Goal: Browse casually

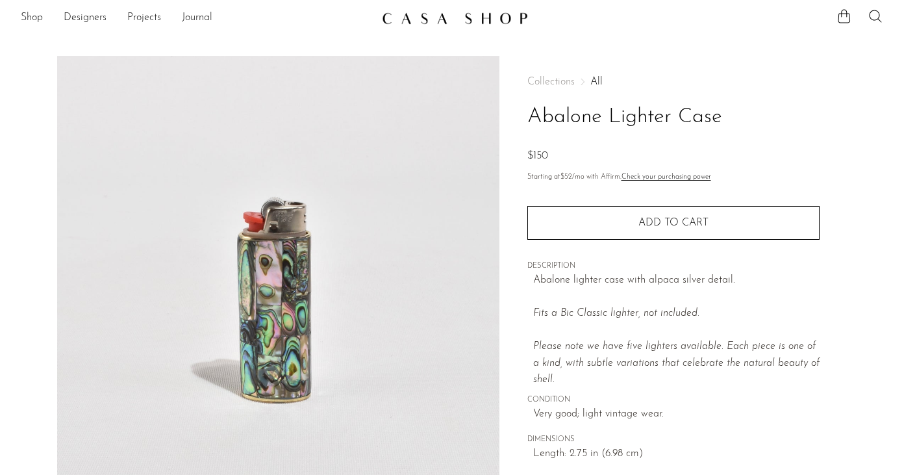
scroll to position [5, 0]
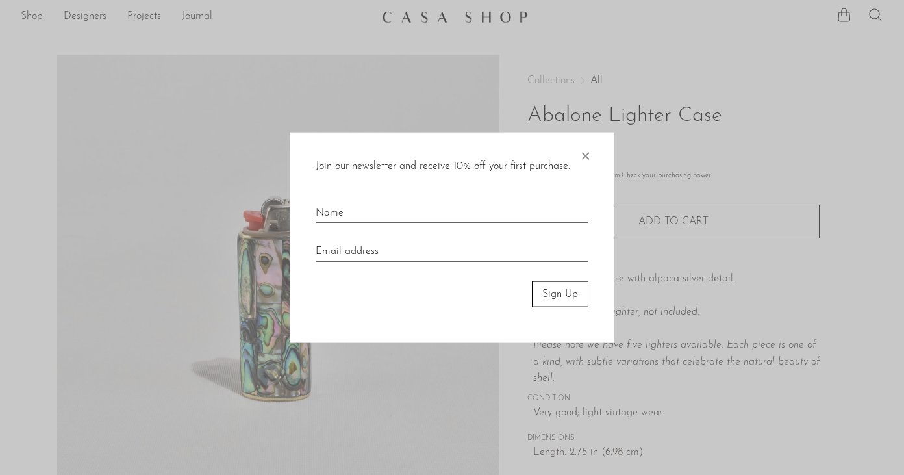
click at [585, 157] on span "×" at bounding box center [585, 153] width 13 height 42
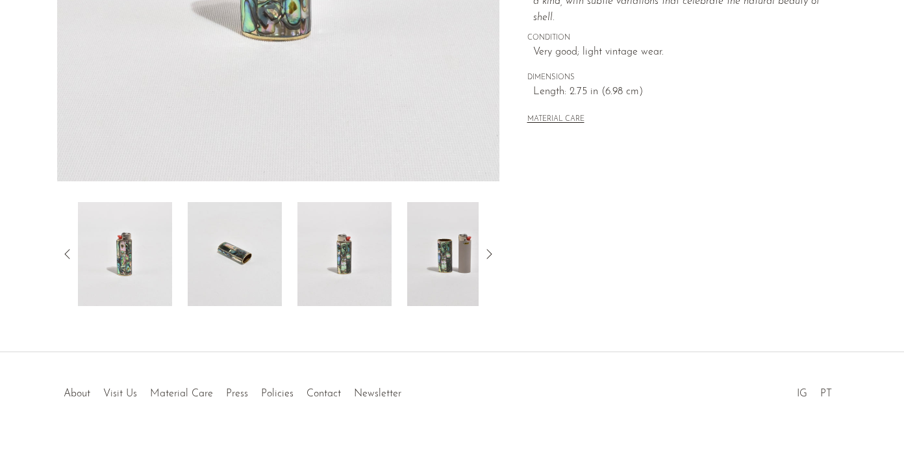
scroll to position [371, 0]
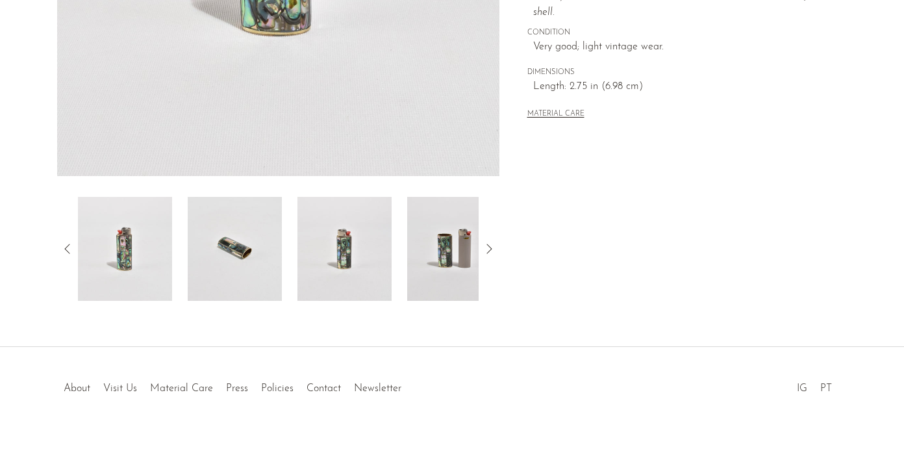
click at [494, 249] on icon at bounding box center [489, 249] width 16 height 16
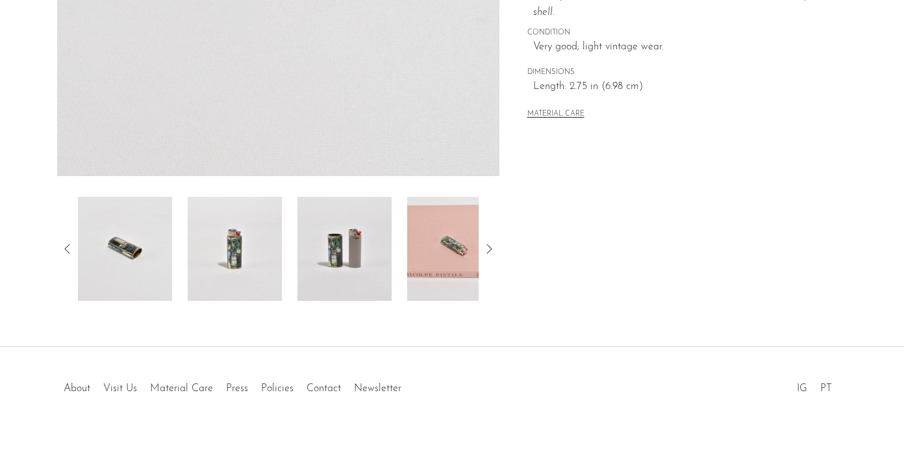
click at [494, 249] on icon at bounding box center [489, 249] width 16 height 16
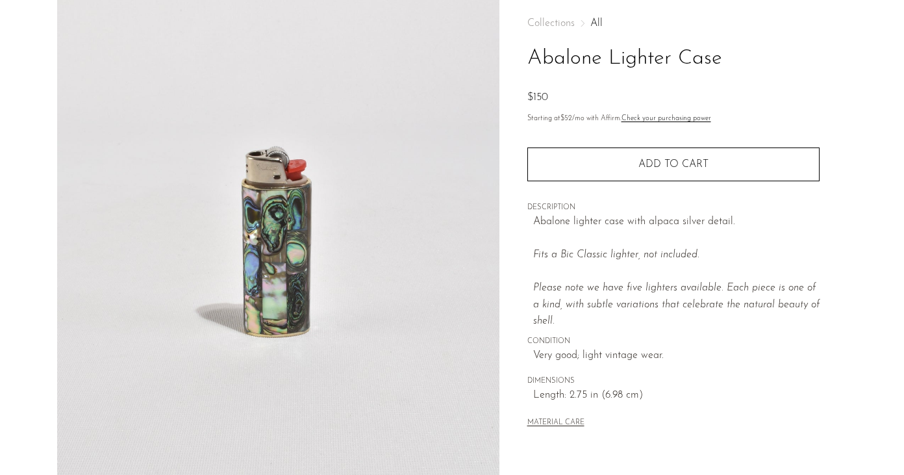
scroll to position [0, 0]
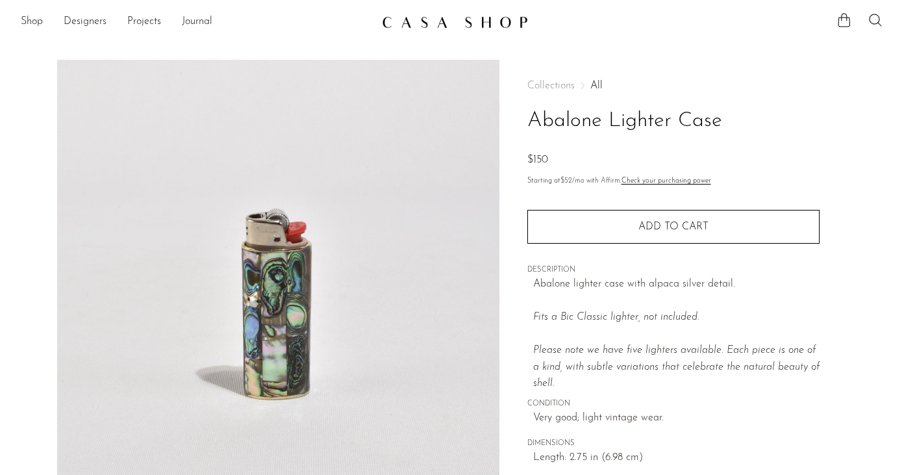
click at [441, 27] on img at bounding box center [455, 22] width 146 height 13
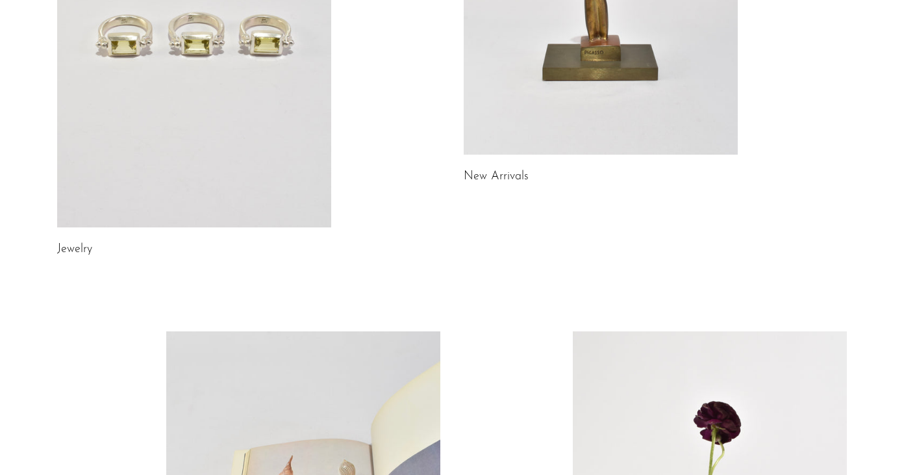
scroll to position [788, 0]
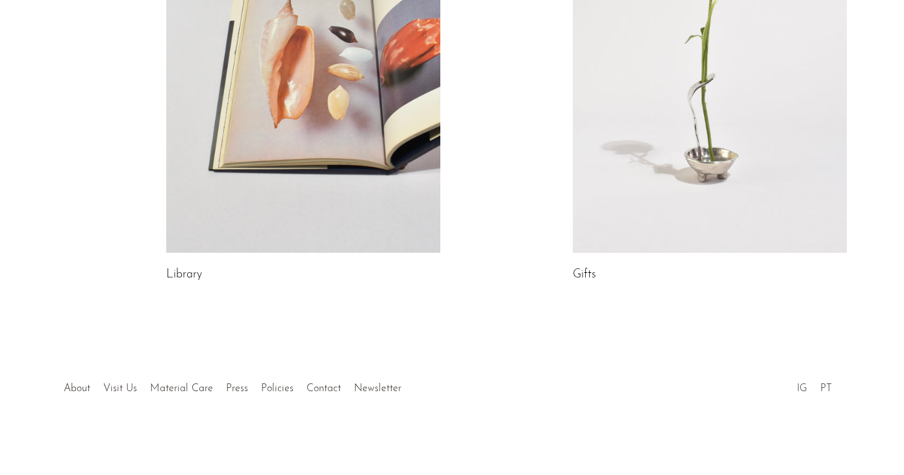
click at [797, 392] on link "IG" at bounding box center [802, 388] width 10 height 10
